Goal: Communication & Community: Answer question/provide support

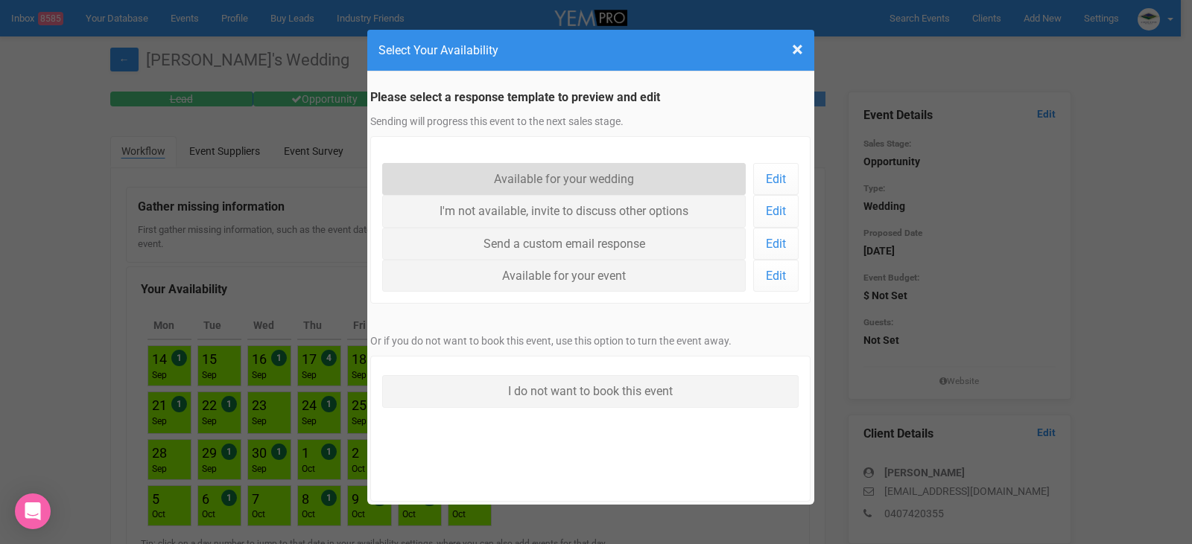
drag, startPoint x: 521, startPoint y: 182, endPoint x: 522, endPoint y: 190, distance: 8.2
click at [521, 182] on link "Available for your wedding" at bounding box center [564, 179] width 364 height 32
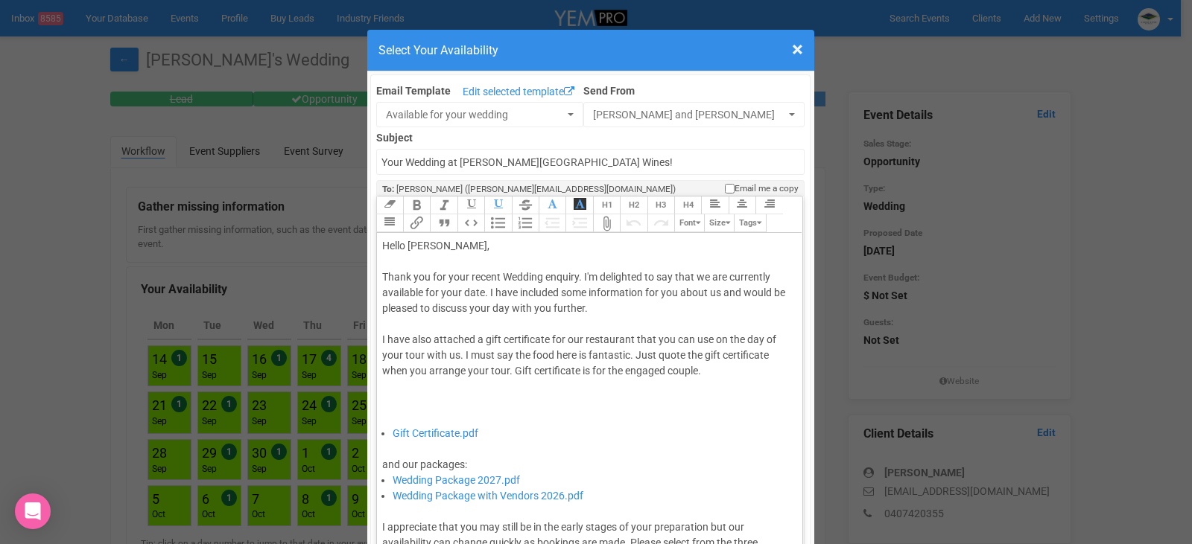
click at [480, 293] on div "Thank you for your recent Wedding enquiry. I'm delighted to say that we are cur…" at bounding box center [587, 348] width 410 height 156
click at [481, 291] on div "Thank you for your recent Wedding enquiry. I'm delighted to say that we are cur…" at bounding box center [587, 348] width 410 height 156
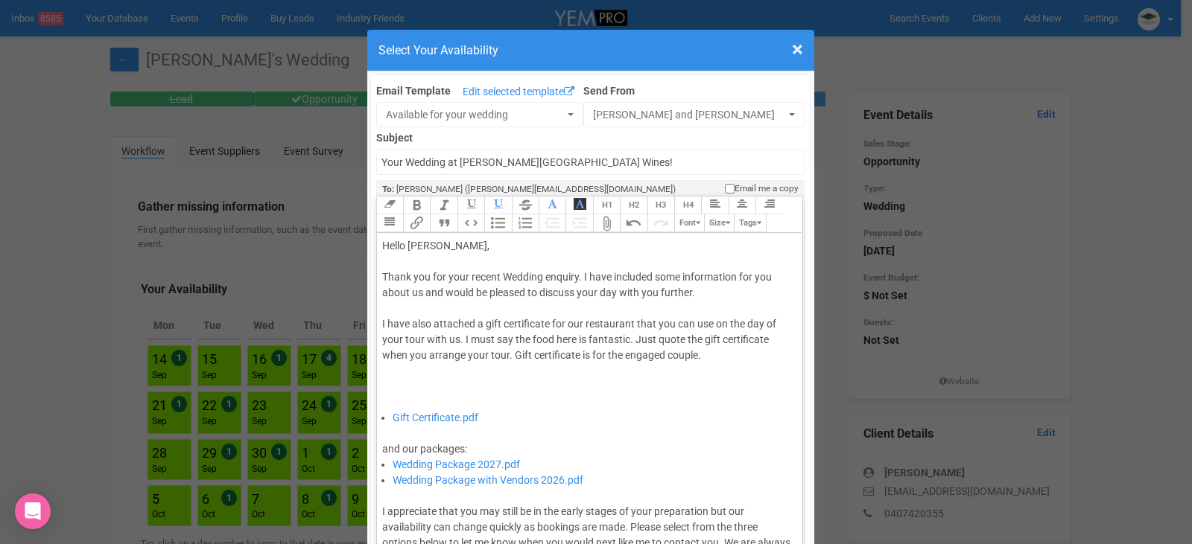
click at [715, 295] on div "Thank you for your recent Wedding enquiry. I have included some information for…" at bounding box center [587, 340] width 410 height 141
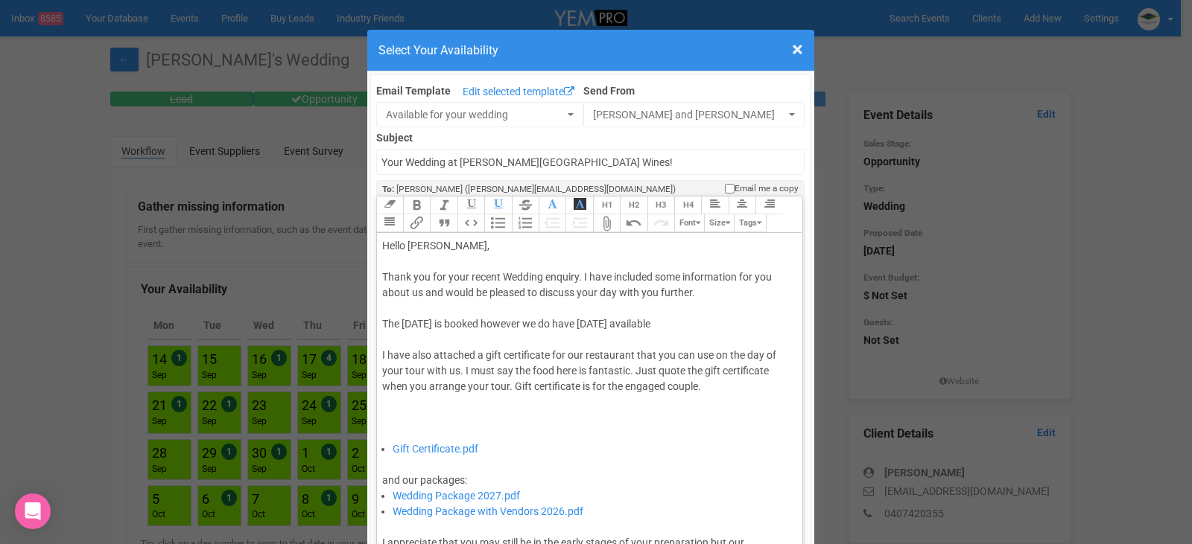
type trix-editor "<div>Hello Joshua,&nbsp;</div><div><br></div><div>Thank you for your recent Wed…"
drag, startPoint x: 459, startPoint y: 358, endPoint x: 377, endPoint y: 317, distance: 91.6
click at [382, 317] on div "Thank you for your recent Wedding enquiry. I have included some information for…" at bounding box center [587, 356] width 410 height 172
click at [409, 205] on button "Bold" at bounding box center [416, 206] width 27 height 18
click at [578, 442] on div "Thank you for your recent Wedding enquiry. I have included some information for…" at bounding box center [587, 356] width 410 height 172
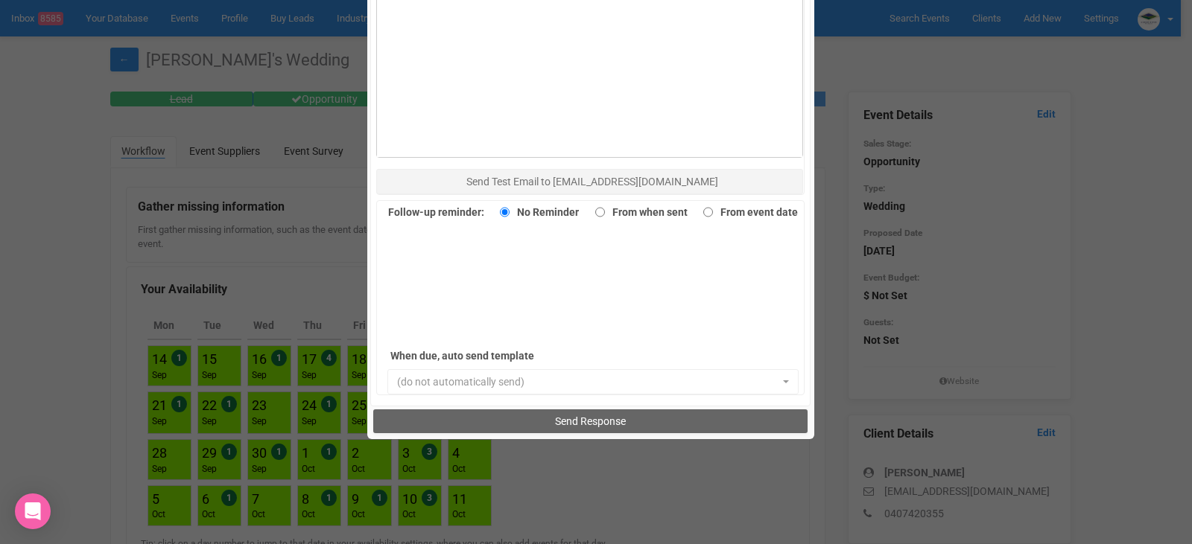
scroll to position [1024, 0]
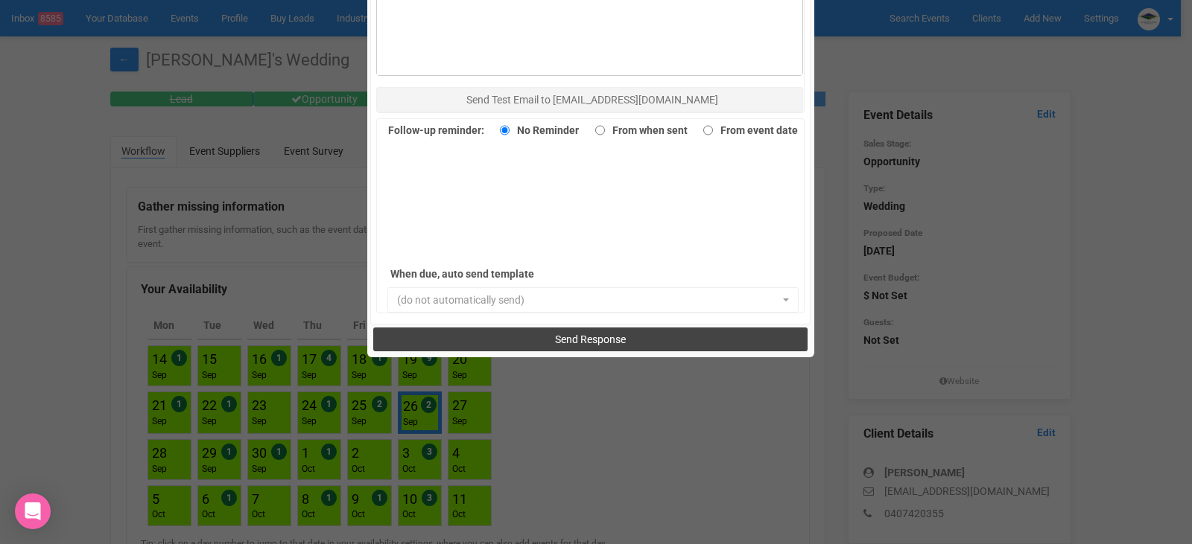
click at [567, 331] on button "Send Response" at bounding box center [590, 340] width 434 height 24
